Goal: Task Accomplishment & Management: Complete application form

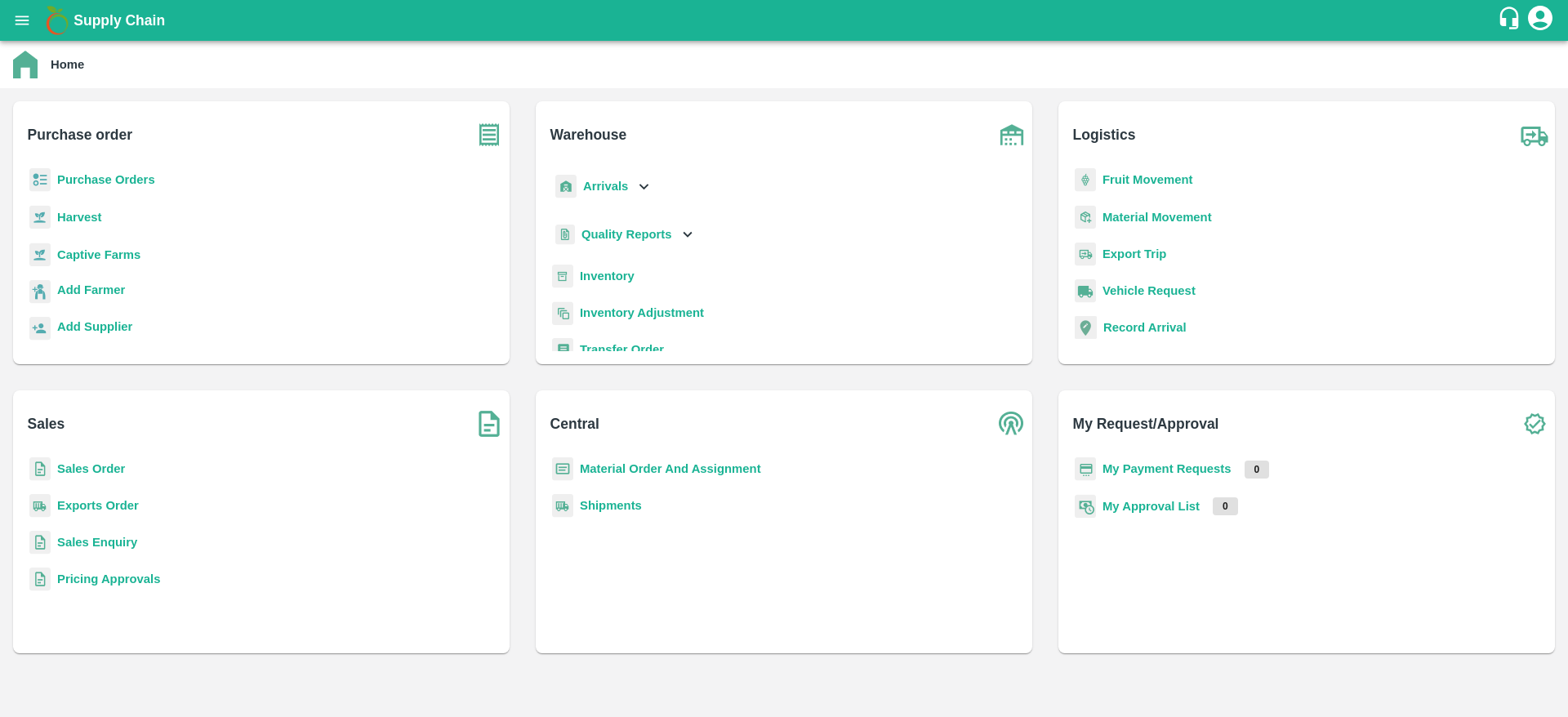
click at [63, 475] on p "Sales Order" at bounding box center [90, 468] width 68 height 18
click at [76, 473] on b "Sales Order" at bounding box center [90, 468] width 68 height 13
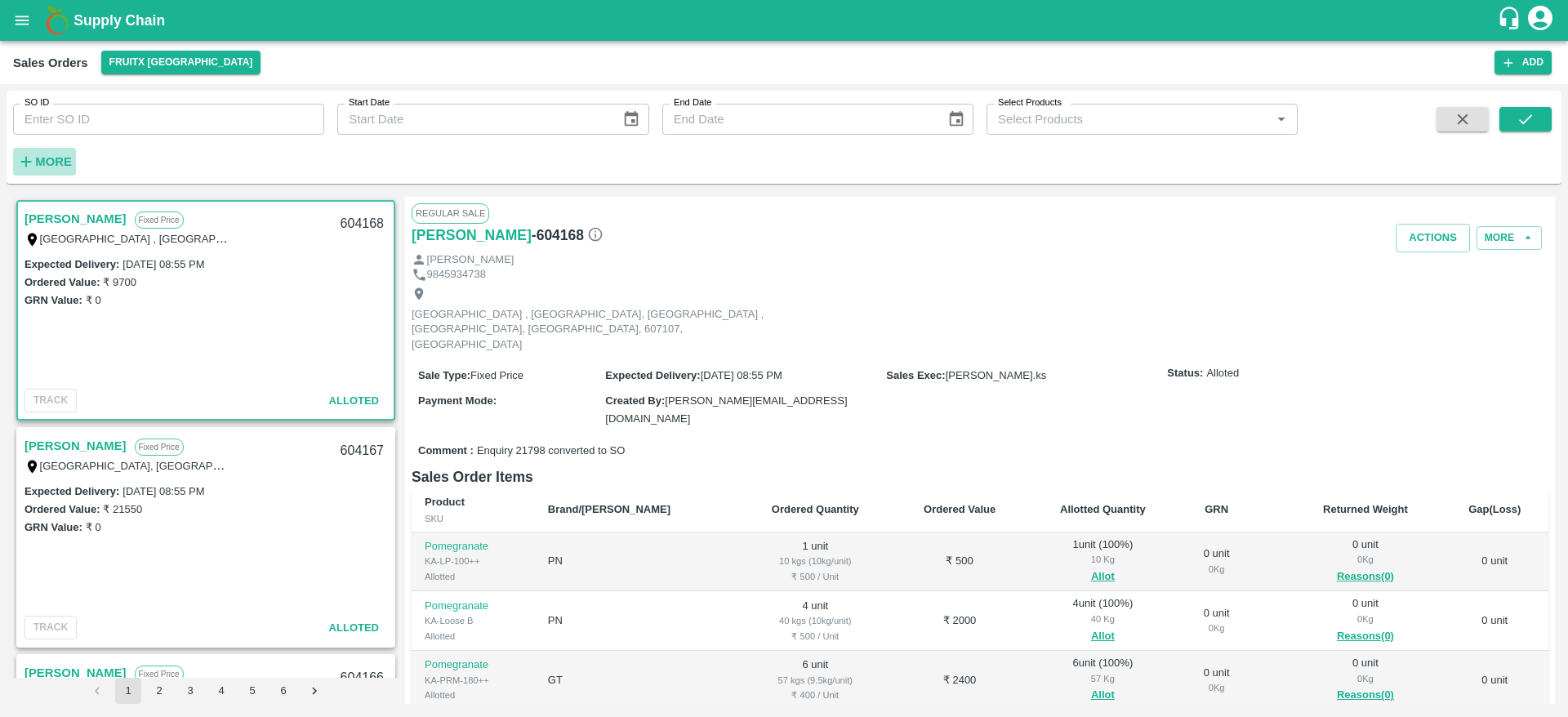
click at [40, 148] on button "More" at bounding box center [45, 162] width 63 height 28
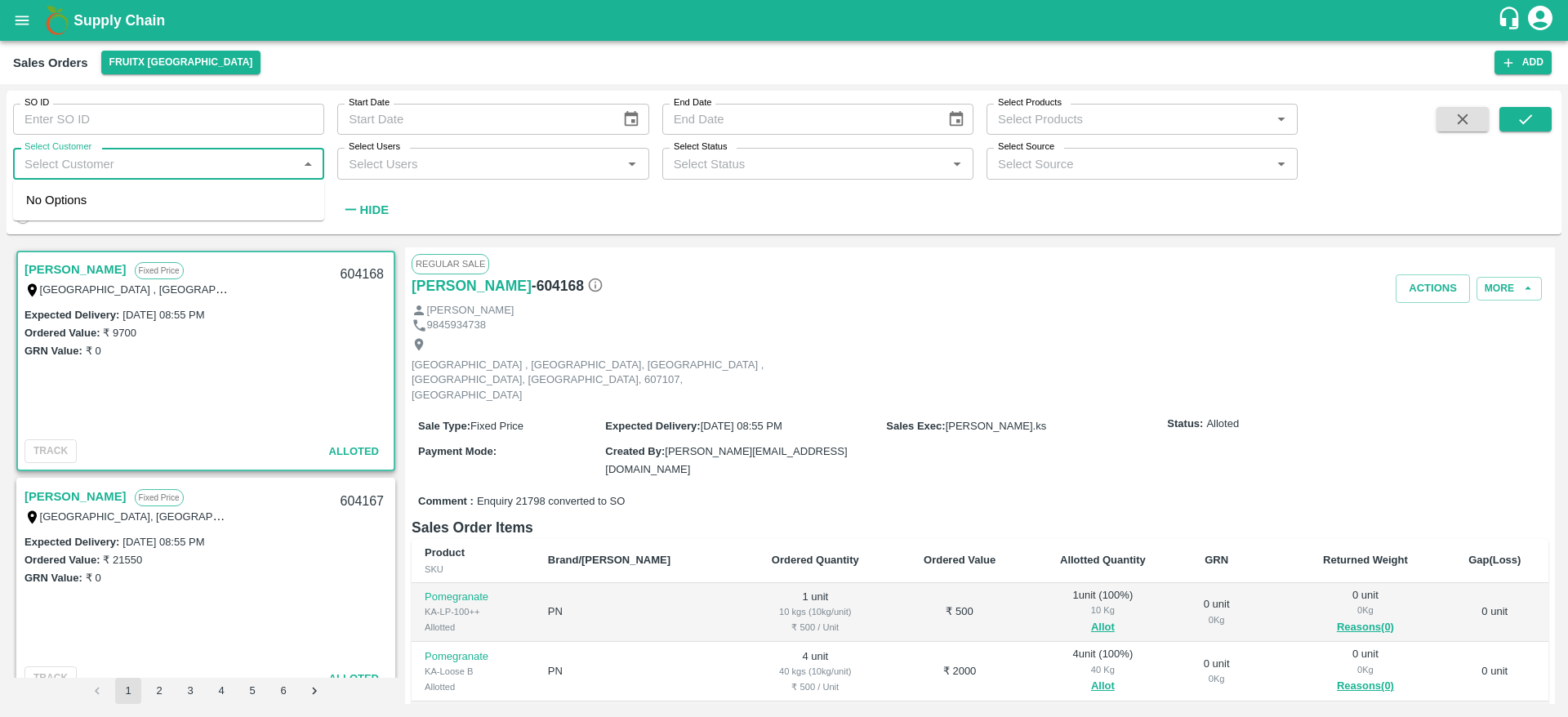
click at [107, 161] on input "Select Customer" at bounding box center [155, 163] width 274 height 21
type input "Real pala"
